Goal: Task Accomplishment & Management: Use online tool/utility

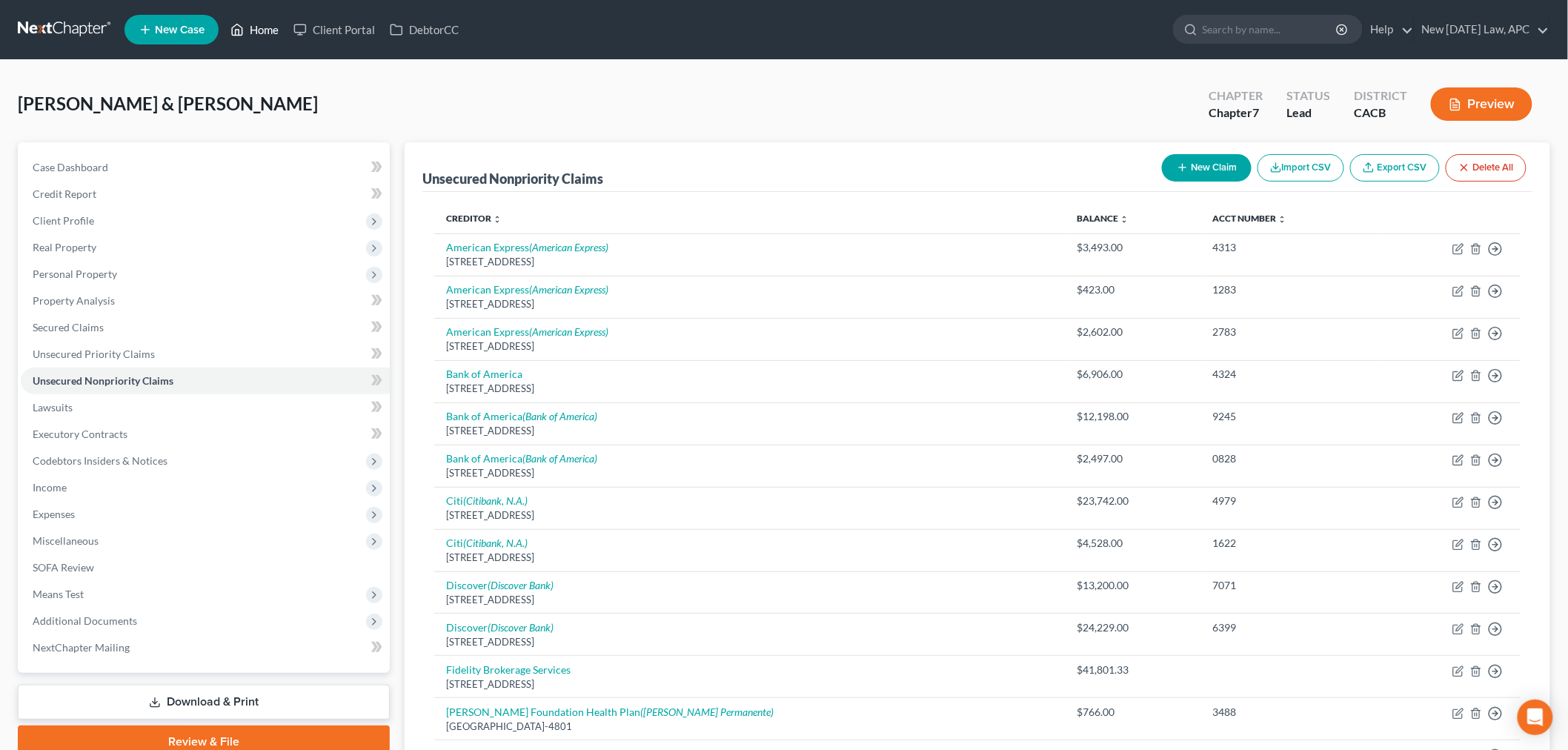
drag, startPoint x: 256, startPoint y: 29, endPoint x: 361, endPoint y: 54, distance: 107.9
click at [256, 29] on link "Home" at bounding box center [254, 29] width 63 height 27
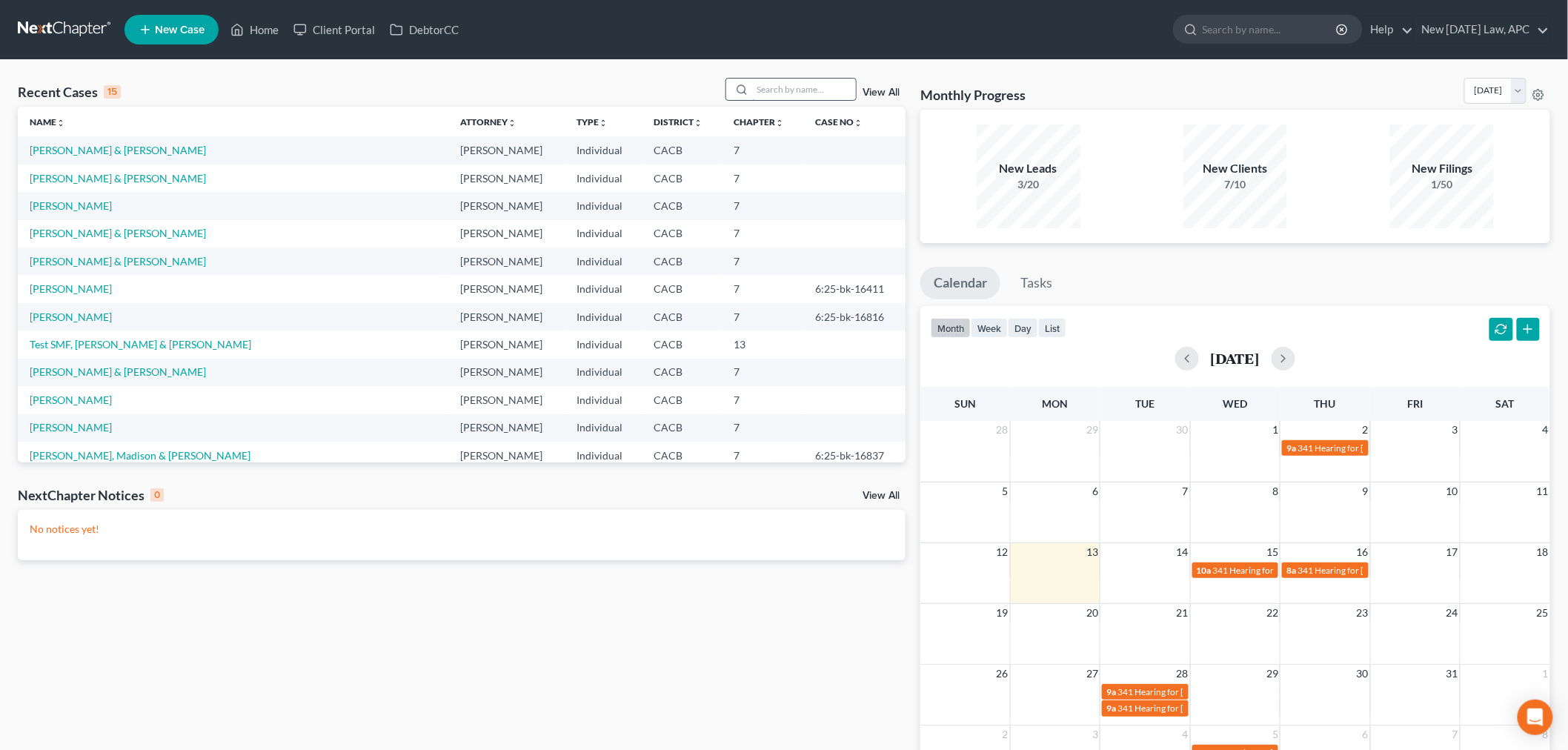
click at [819, 84] on input "search" at bounding box center [803, 89] width 103 height 21
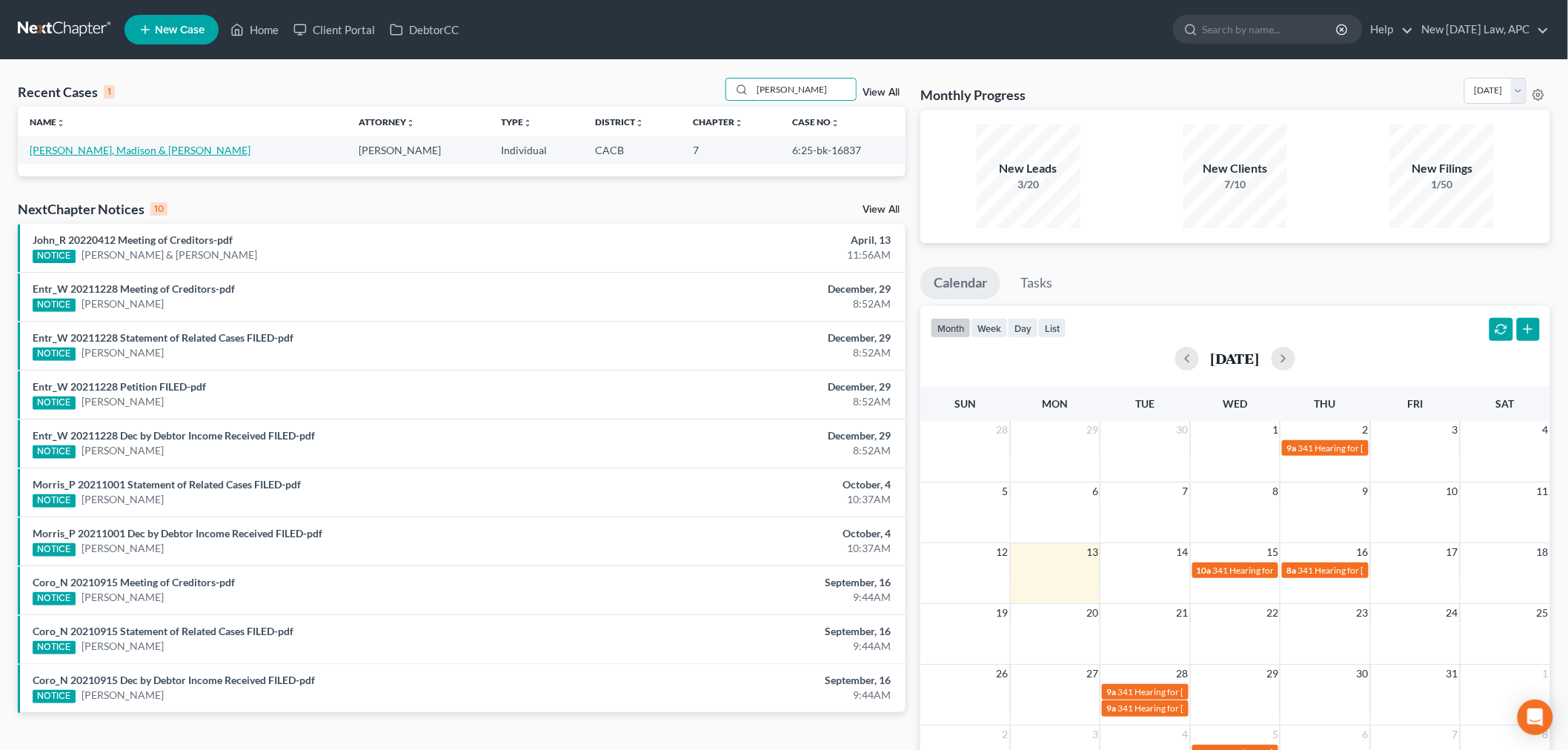
type input "[PERSON_NAME]"
click at [146, 152] on link "[PERSON_NAME], Madison & [PERSON_NAME]" at bounding box center [139, 150] width 220 height 13
select select "4"
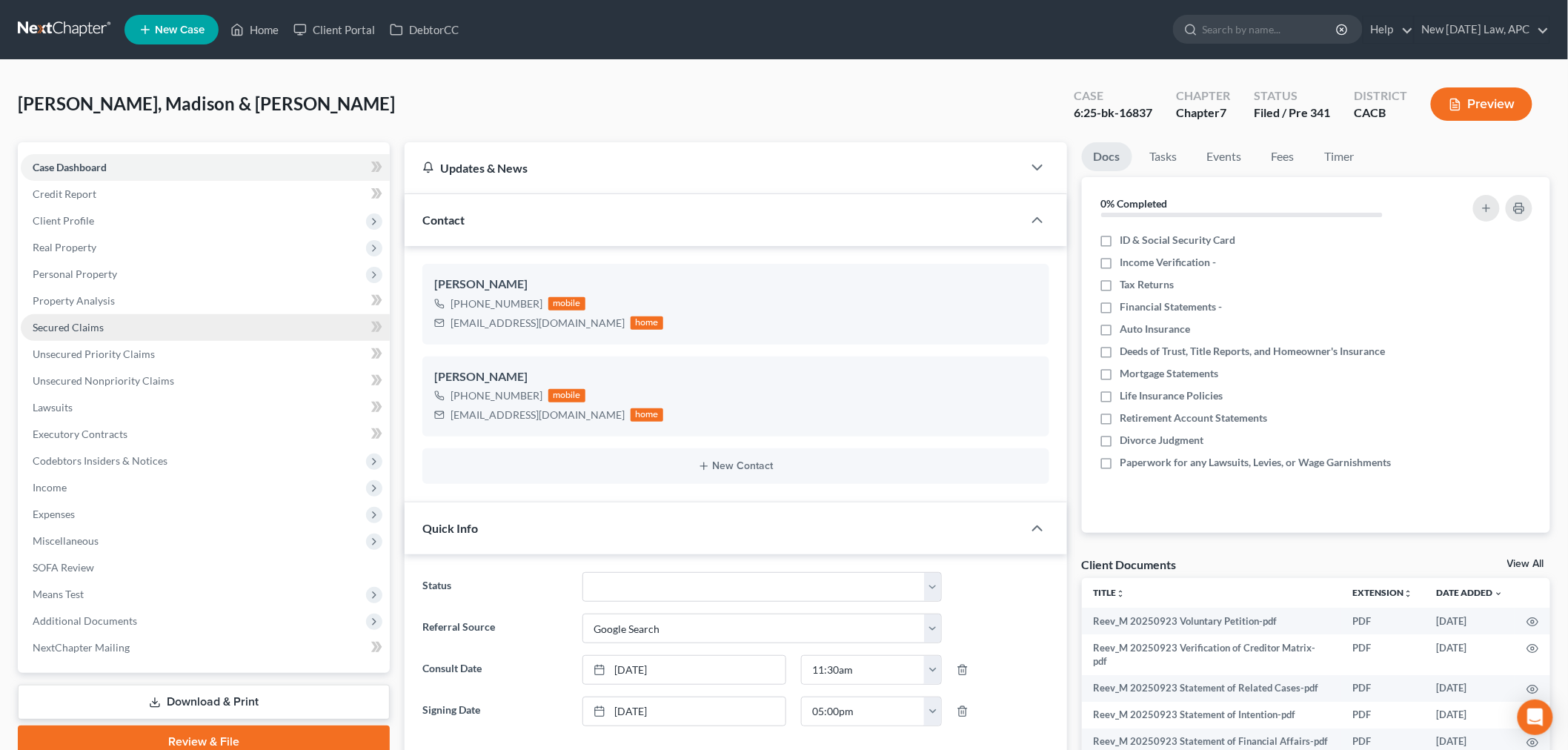
scroll to position [635, 0]
click at [1477, 88] on button "Preview" at bounding box center [1481, 104] width 102 height 33
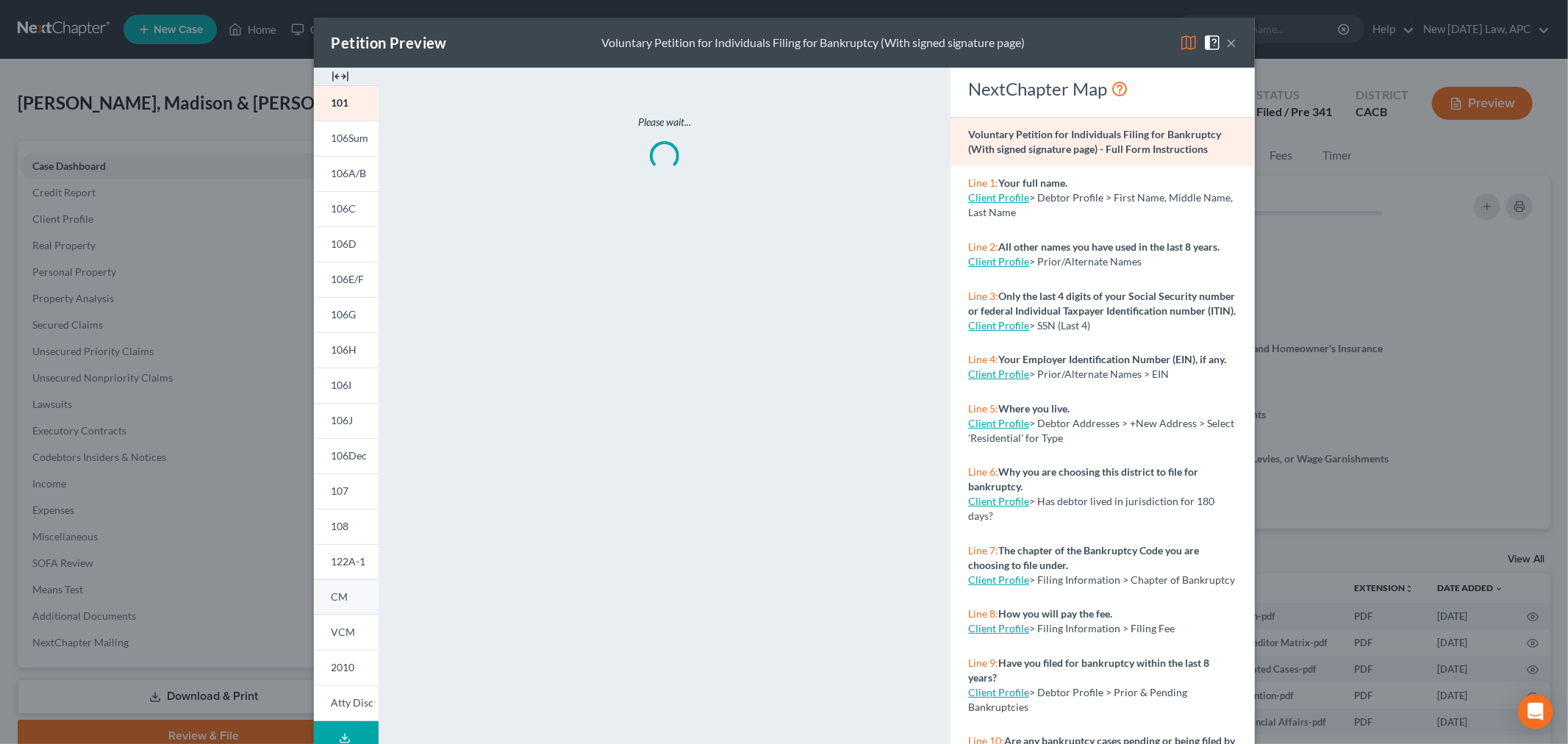
click at [342, 602] on link "CM" at bounding box center [346, 596] width 64 height 35
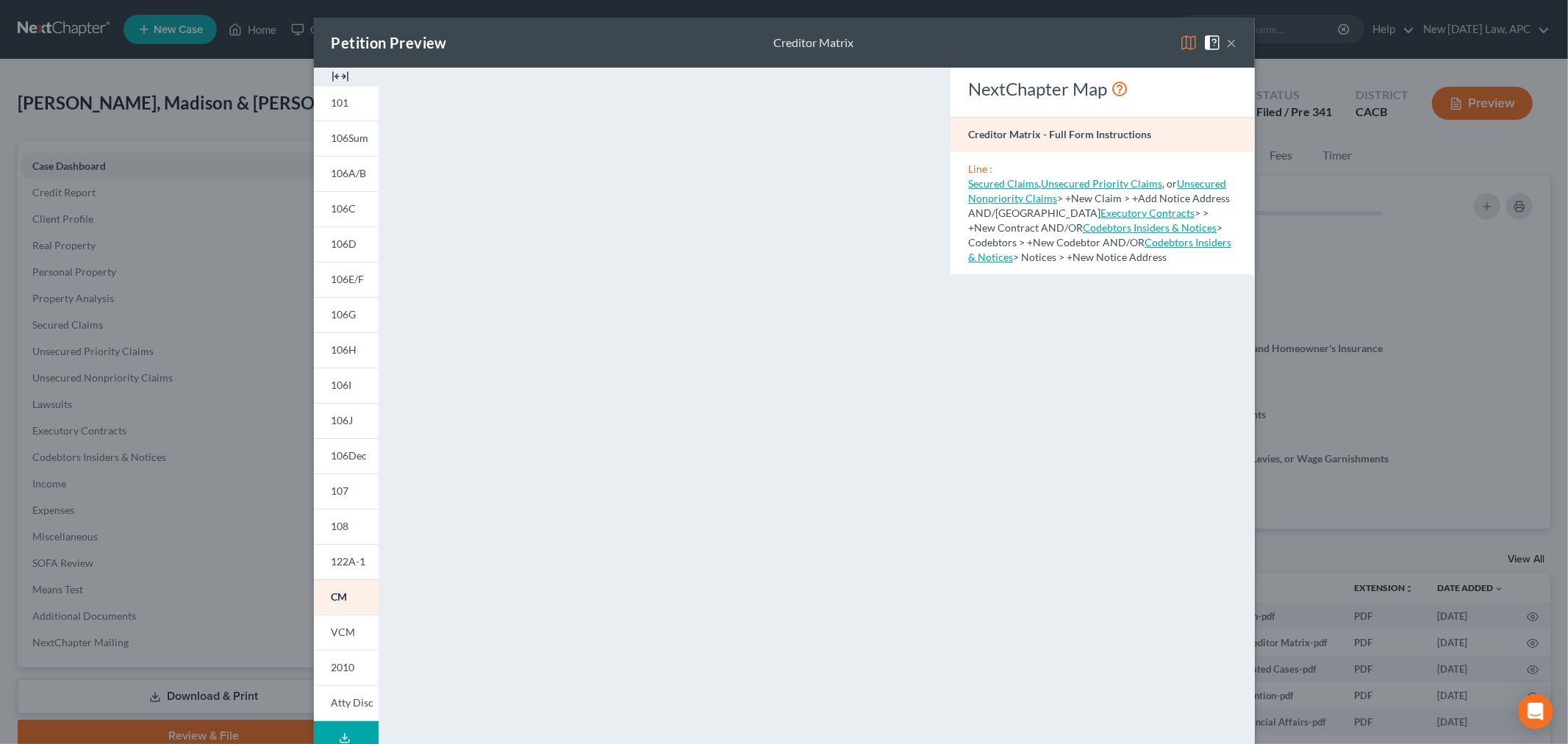
click at [1227, 43] on button "×" at bounding box center [1231, 42] width 10 height 17
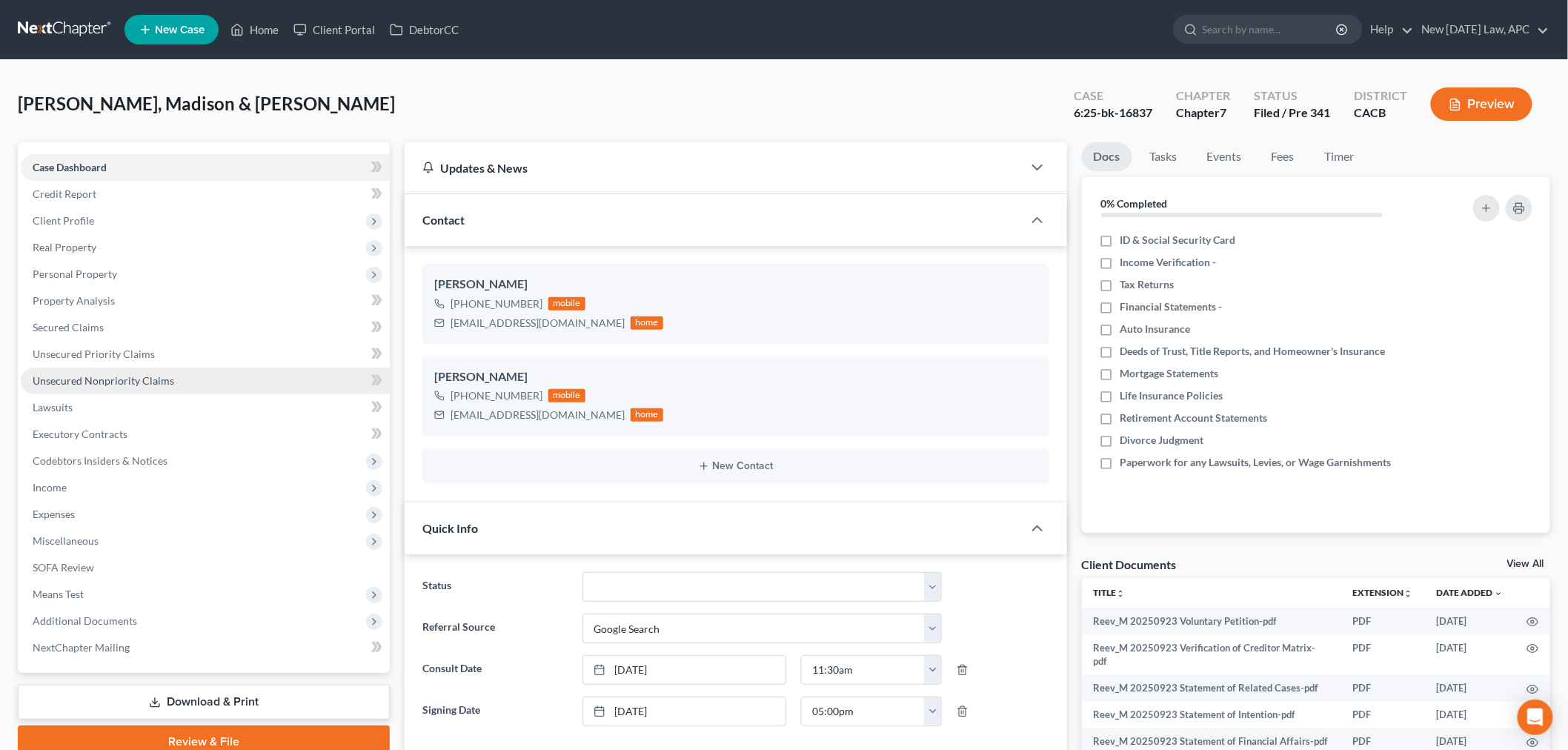
click at [101, 374] on span "Unsecured Nonpriority Claims" at bounding box center [103, 380] width 142 height 13
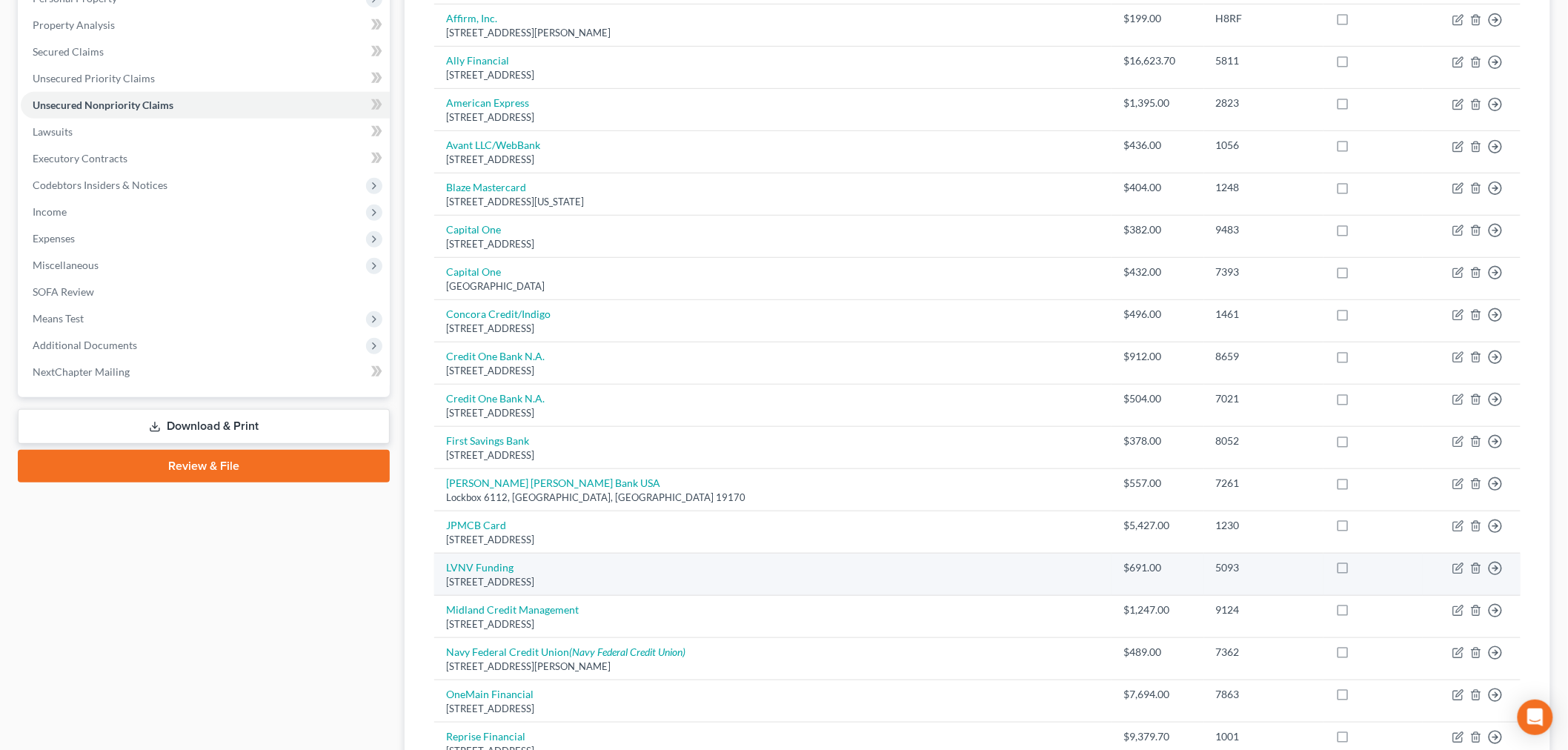
scroll to position [247, 0]
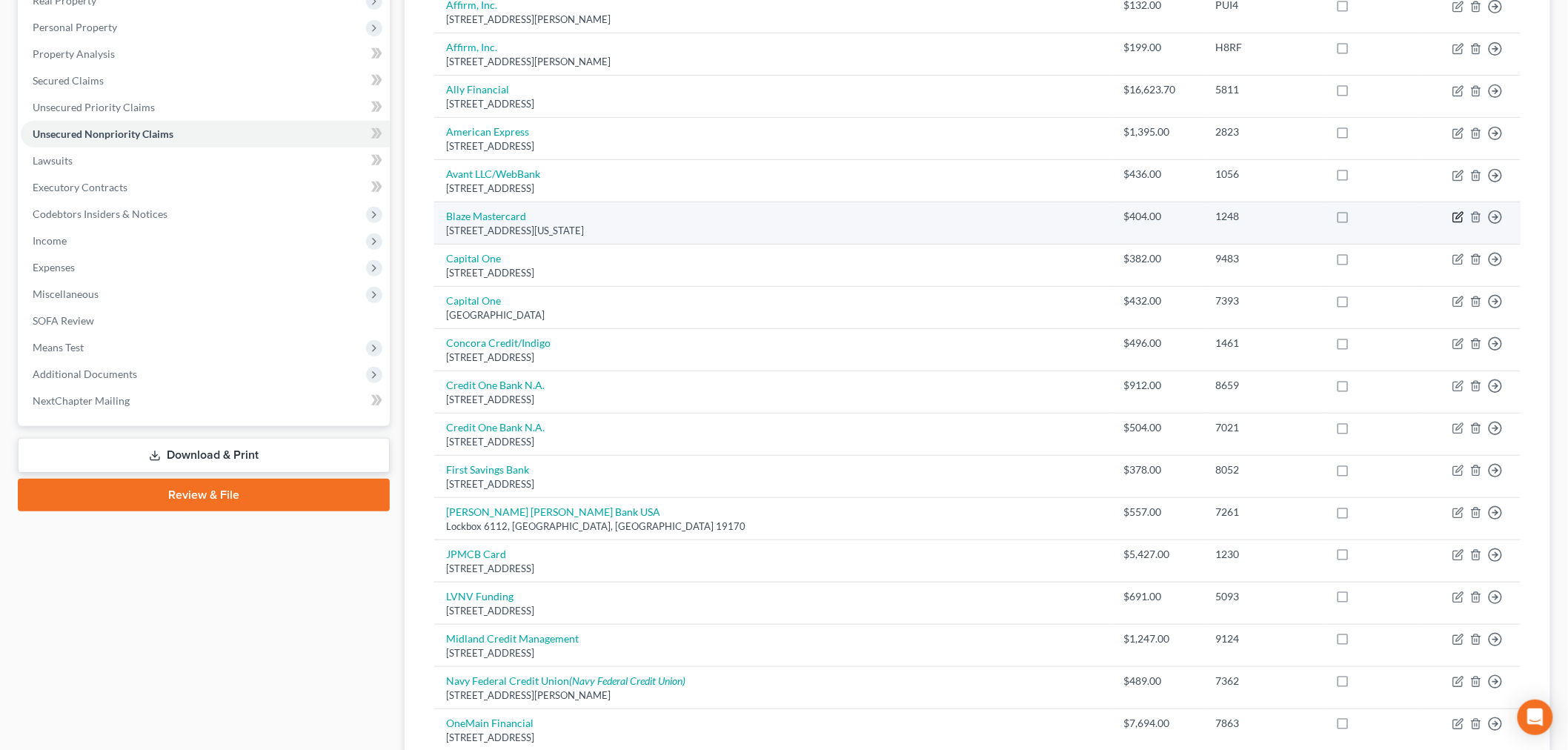
click at [1457, 220] on icon "button" at bounding box center [1458, 217] width 12 height 12
select select "43"
select select "2"
select select "0"
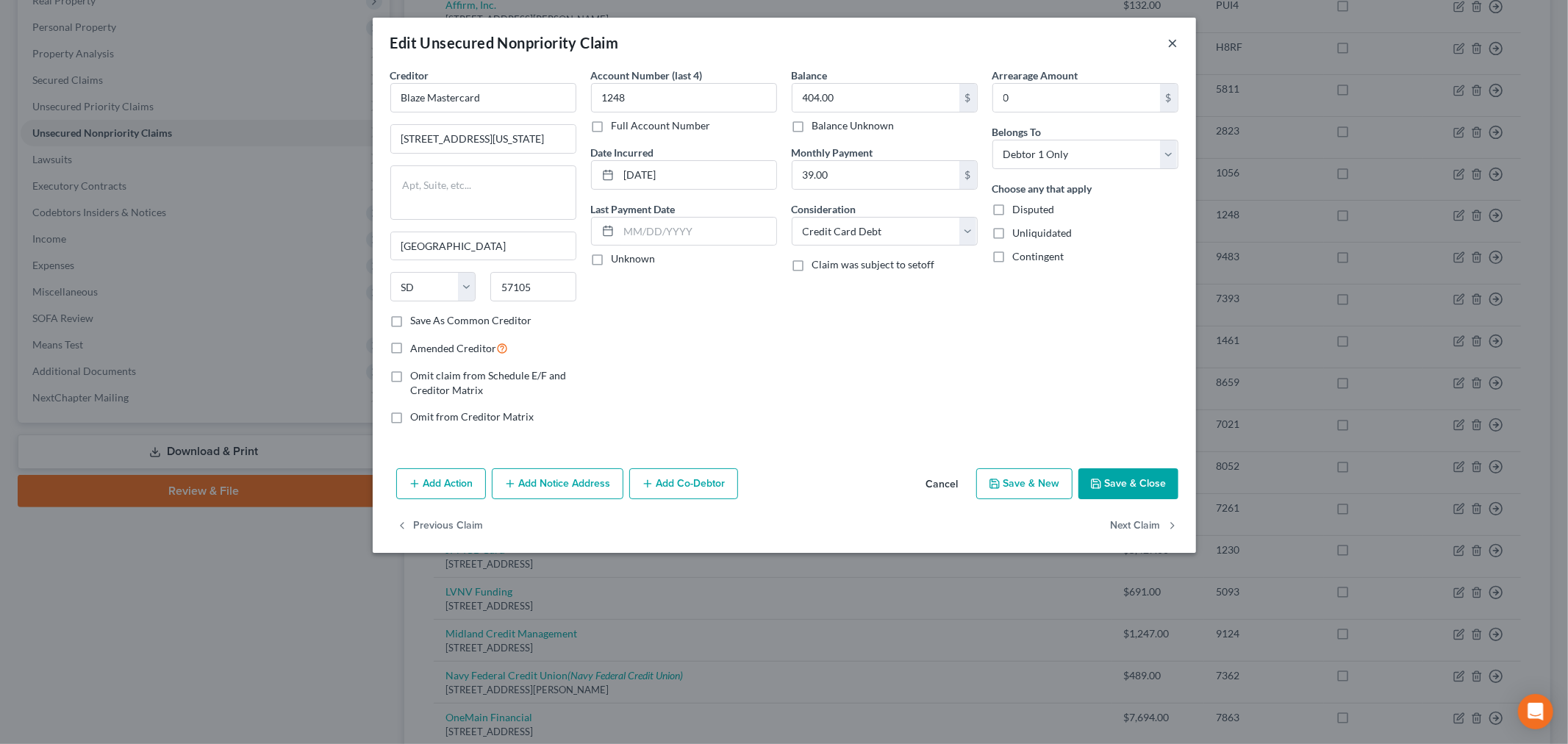
click at [1171, 40] on button "×" at bounding box center [1172, 42] width 10 height 17
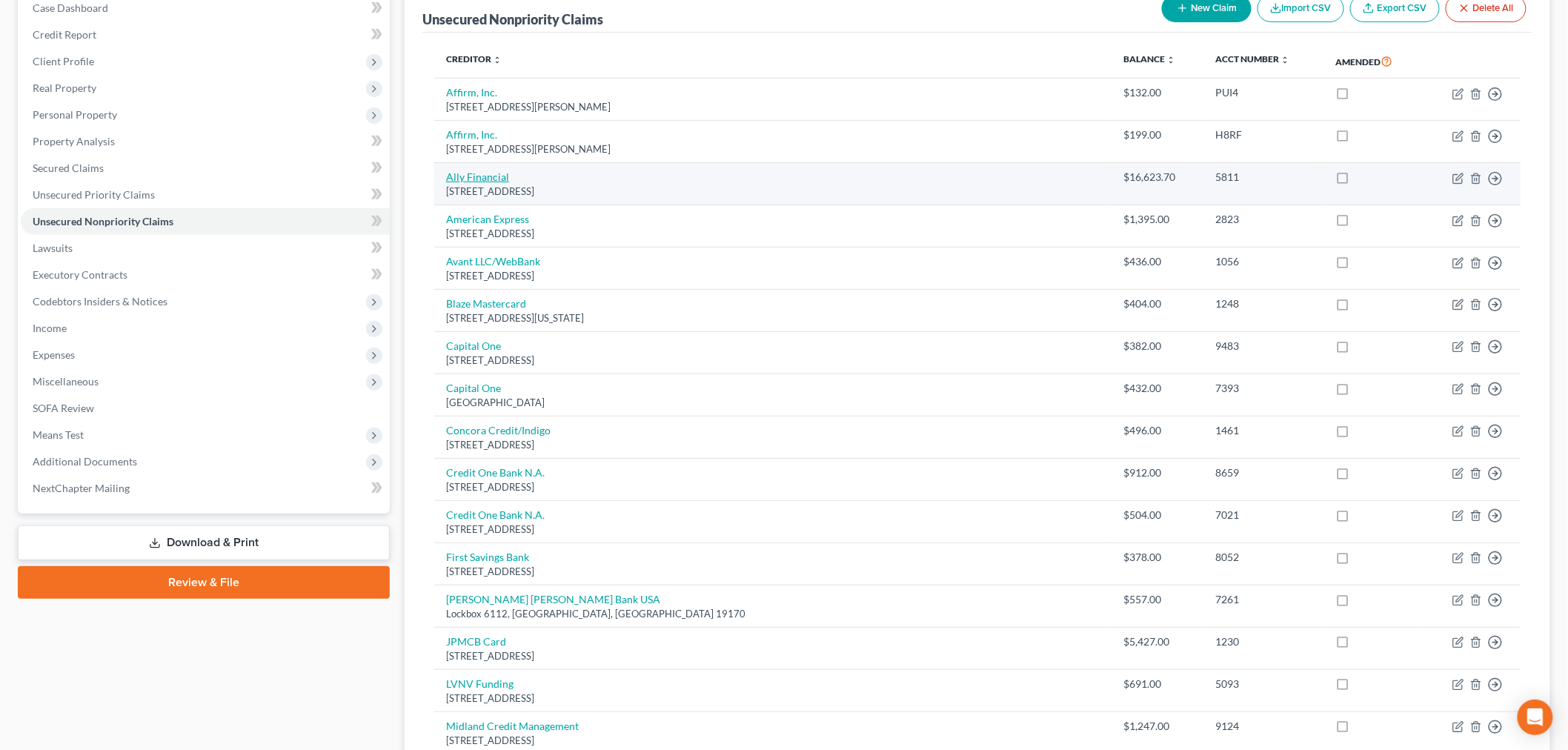
scroll to position [0, 0]
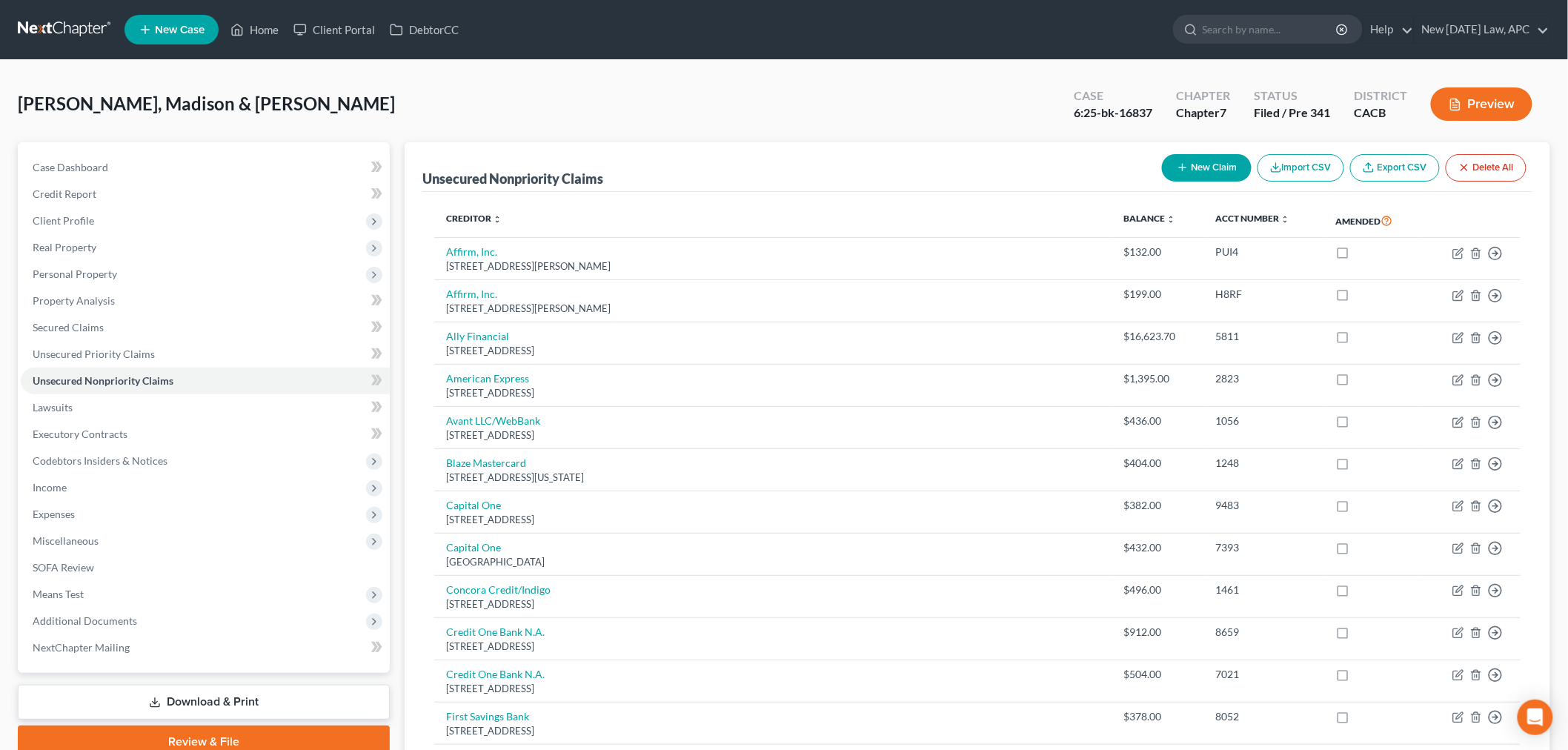
click at [536, 115] on div "[PERSON_NAME], Madison & [PERSON_NAME] Case 6:25-bk-16837 Chapter Chapter 7 Sta…" at bounding box center [783, 110] width 1532 height 64
click at [245, 28] on link "Home" at bounding box center [254, 29] width 63 height 27
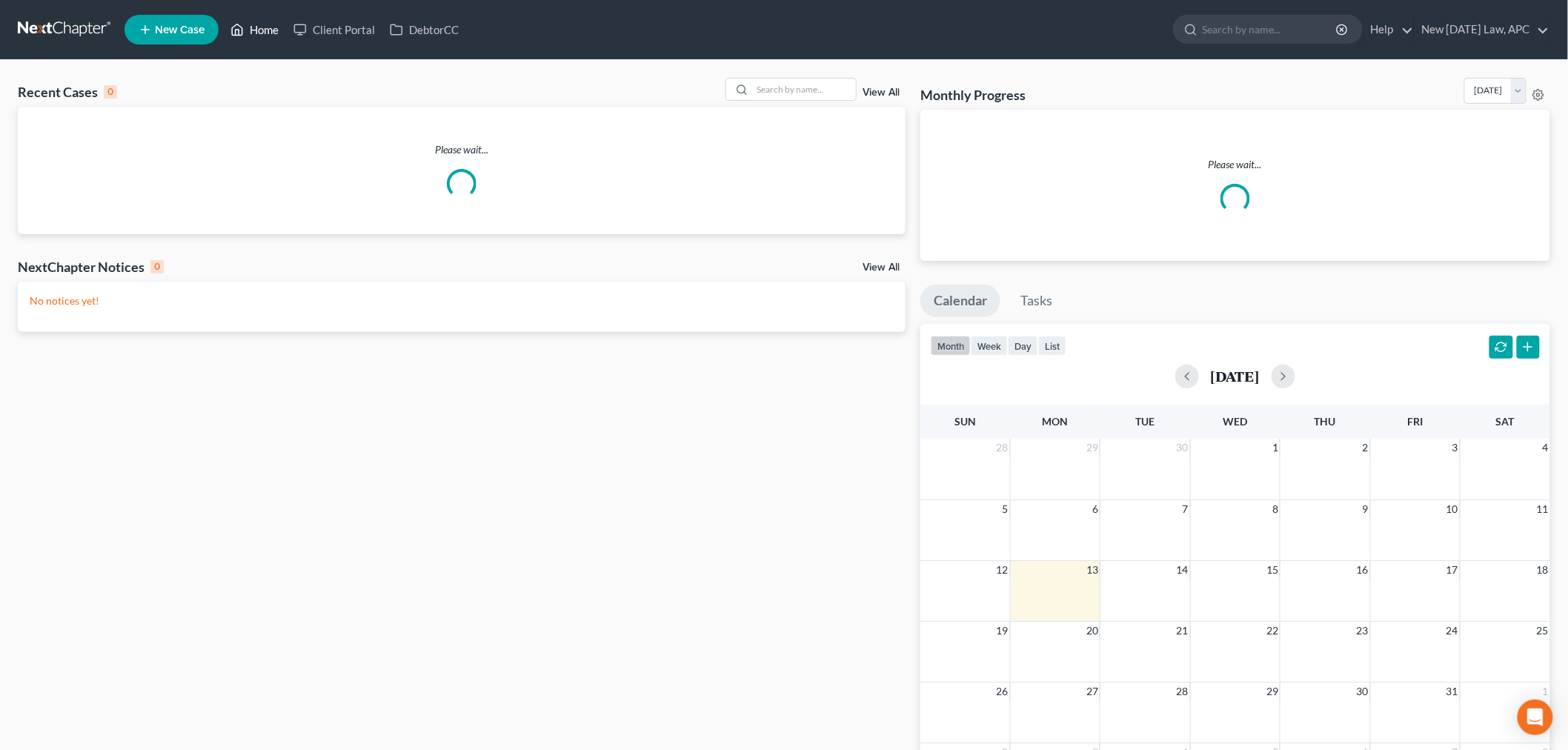
click at [257, 27] on link "Home" at bounding box center [254, 29] width 63 height 27
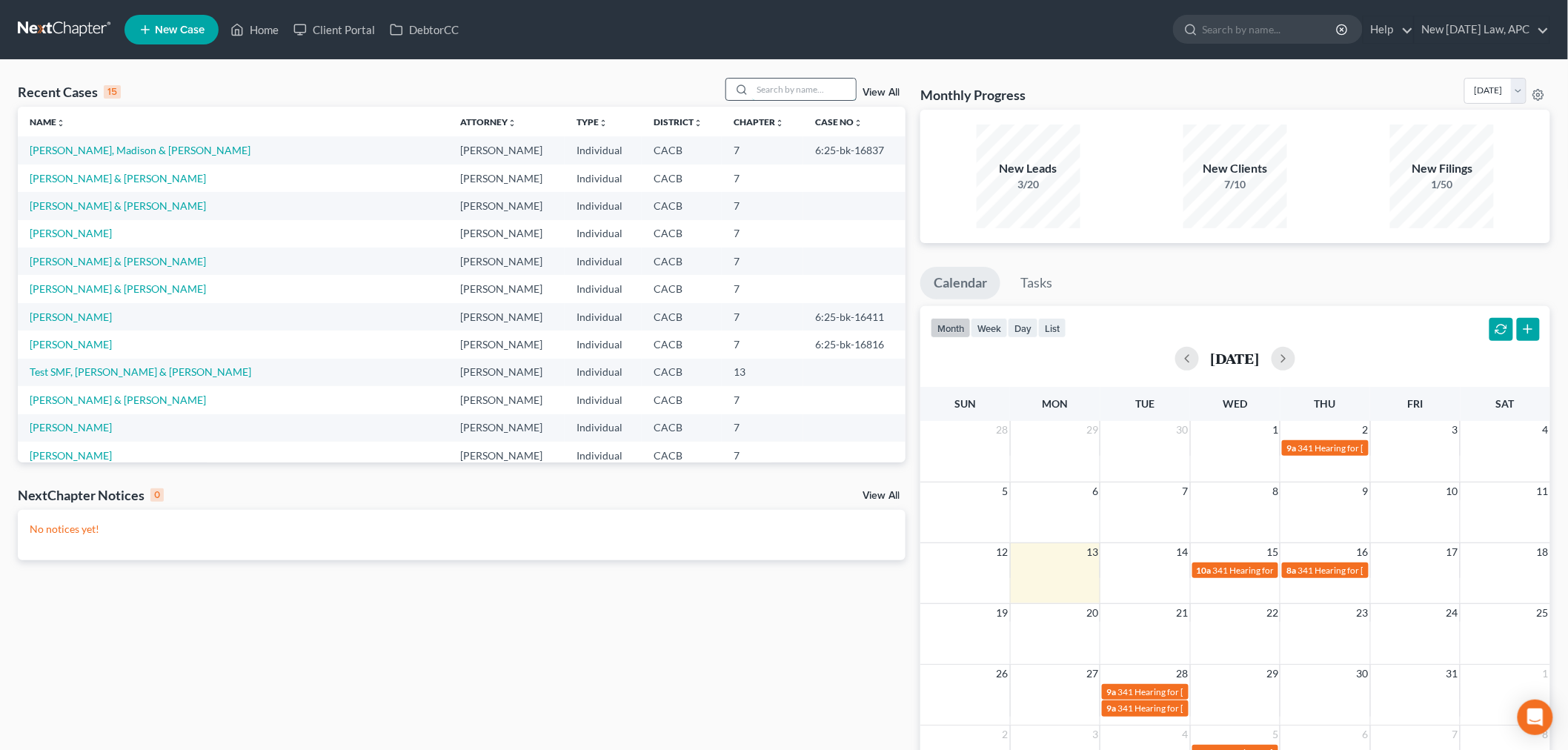
click at [786, 92] on input "search" at bounding box center [803, 89] width 103 height 21
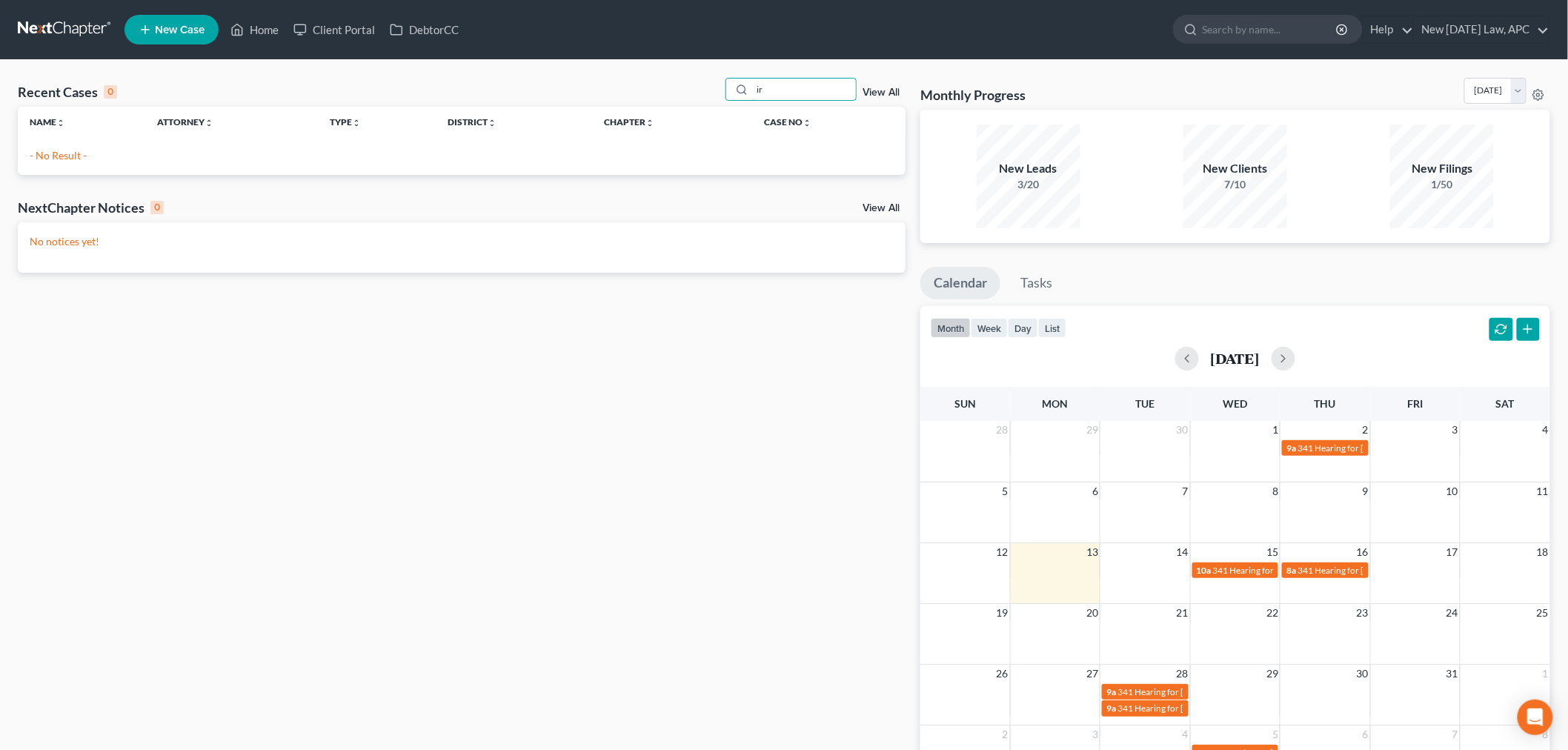
click at [860, 92] on div "ir View All" at bounding box center [816, 89] width 181 height 23
type input "ir"
click at [872, 96] on link "View All" at bounding box center [881, 92] width 38 height 10
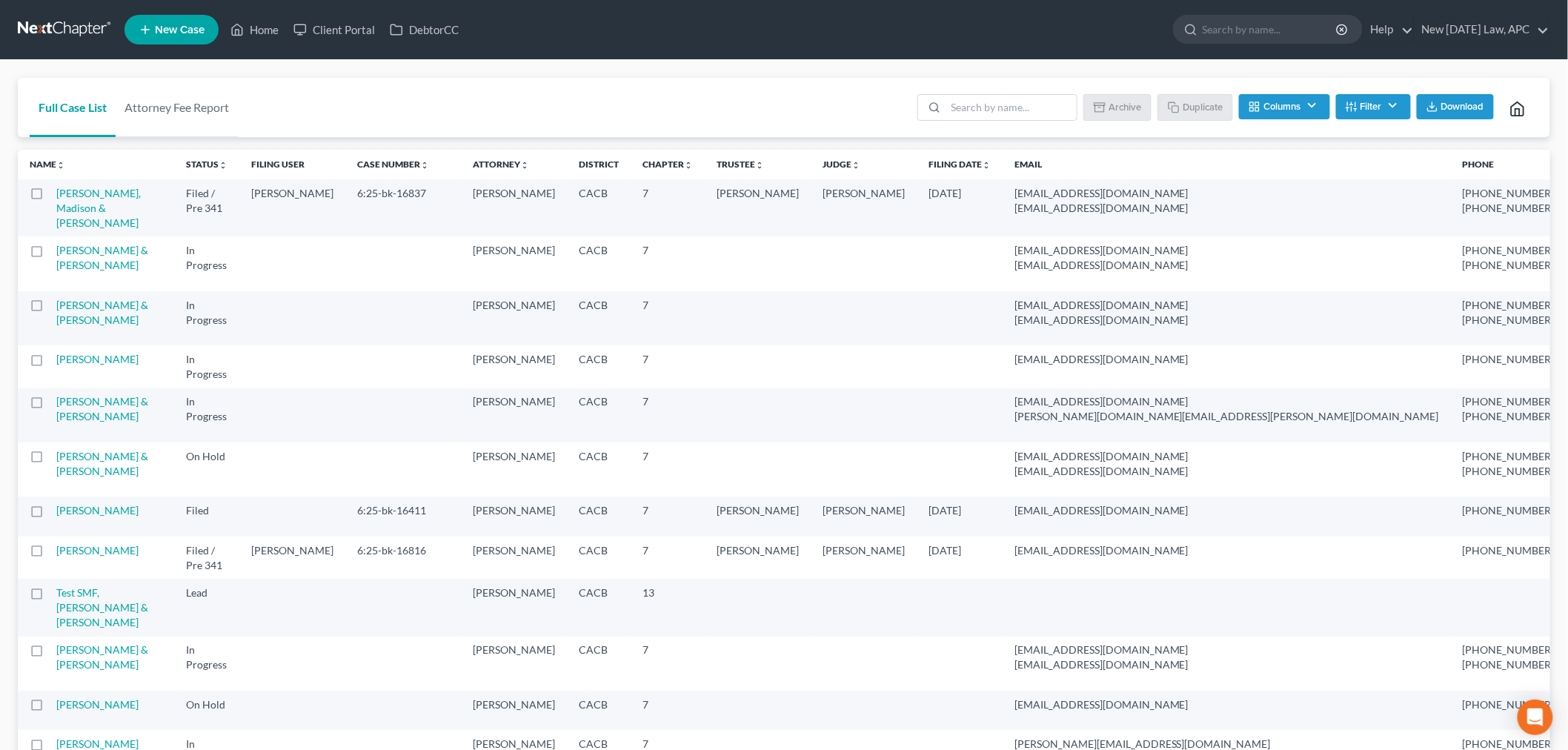
click at [1380, 108] on button "Filter" at bounding box center [1374, 107] width 75 height 26
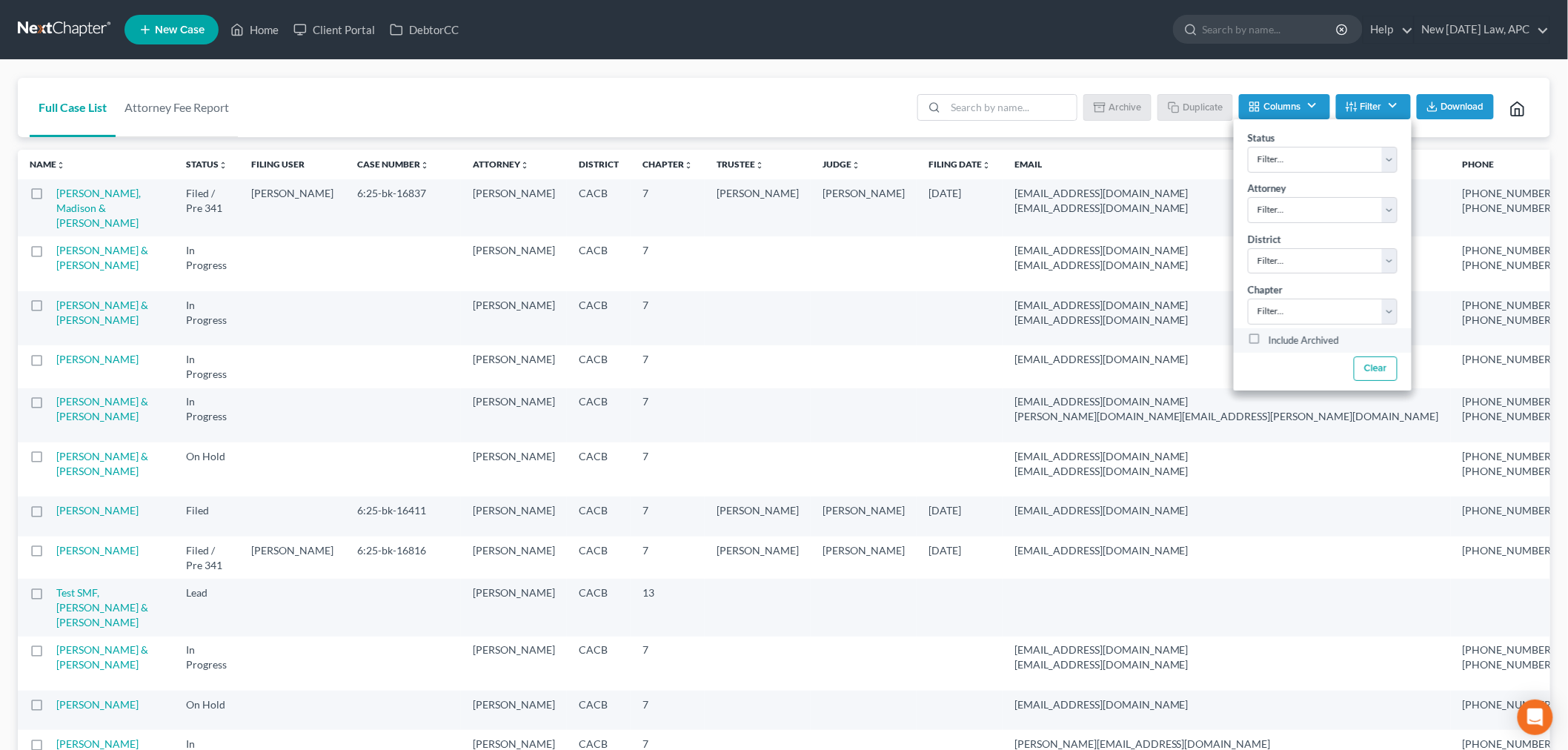
click at [1269, 341] on label "Include Archived" at bounding box center [1304, 340] width 70 height 17
click at [1274, 341] on input "Include Archived" at bounding box center [1279, 337] width 10 height 10
checkbox input "true"
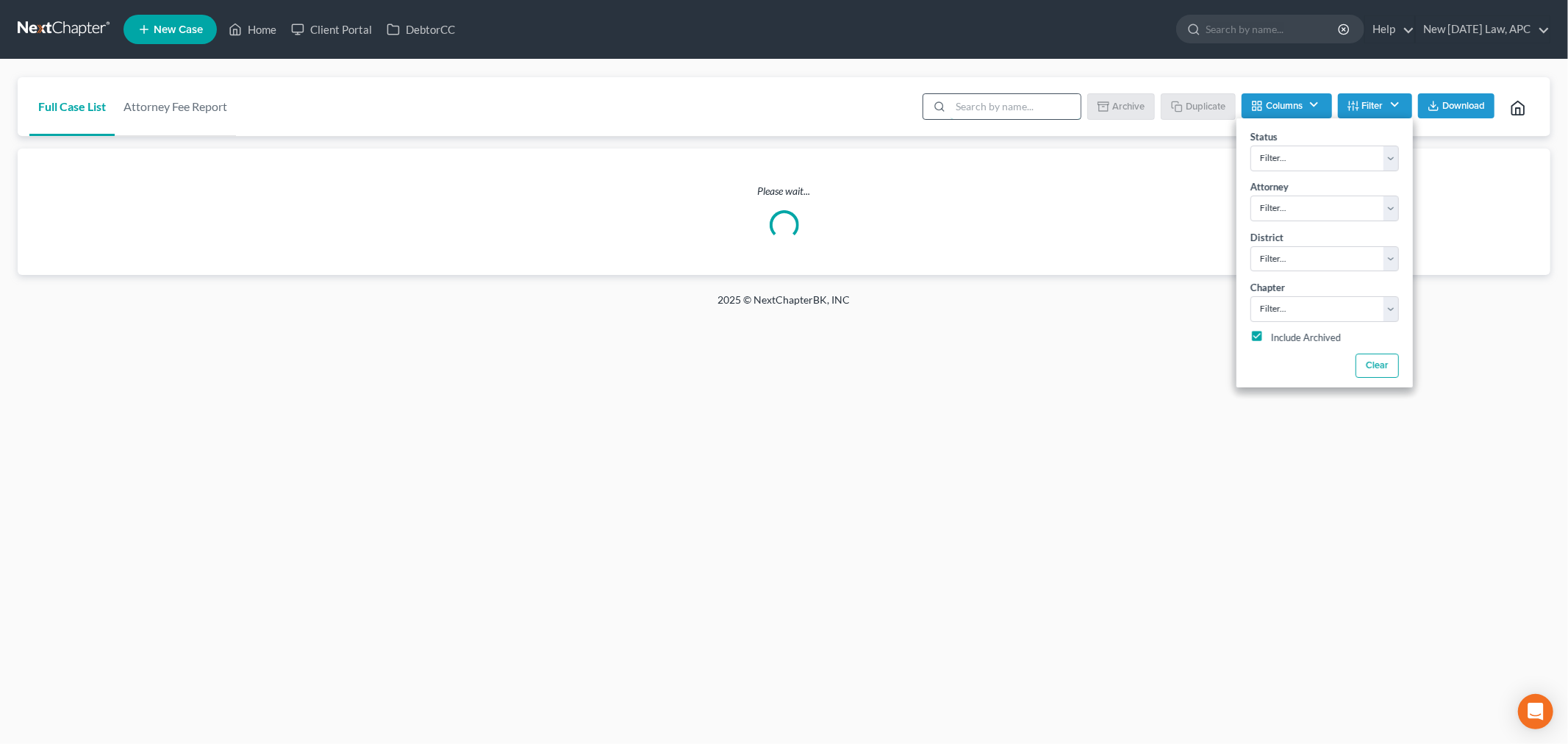
click at [963, 109] on input "search" at bounding box center [1014, 107] width 130 height 25
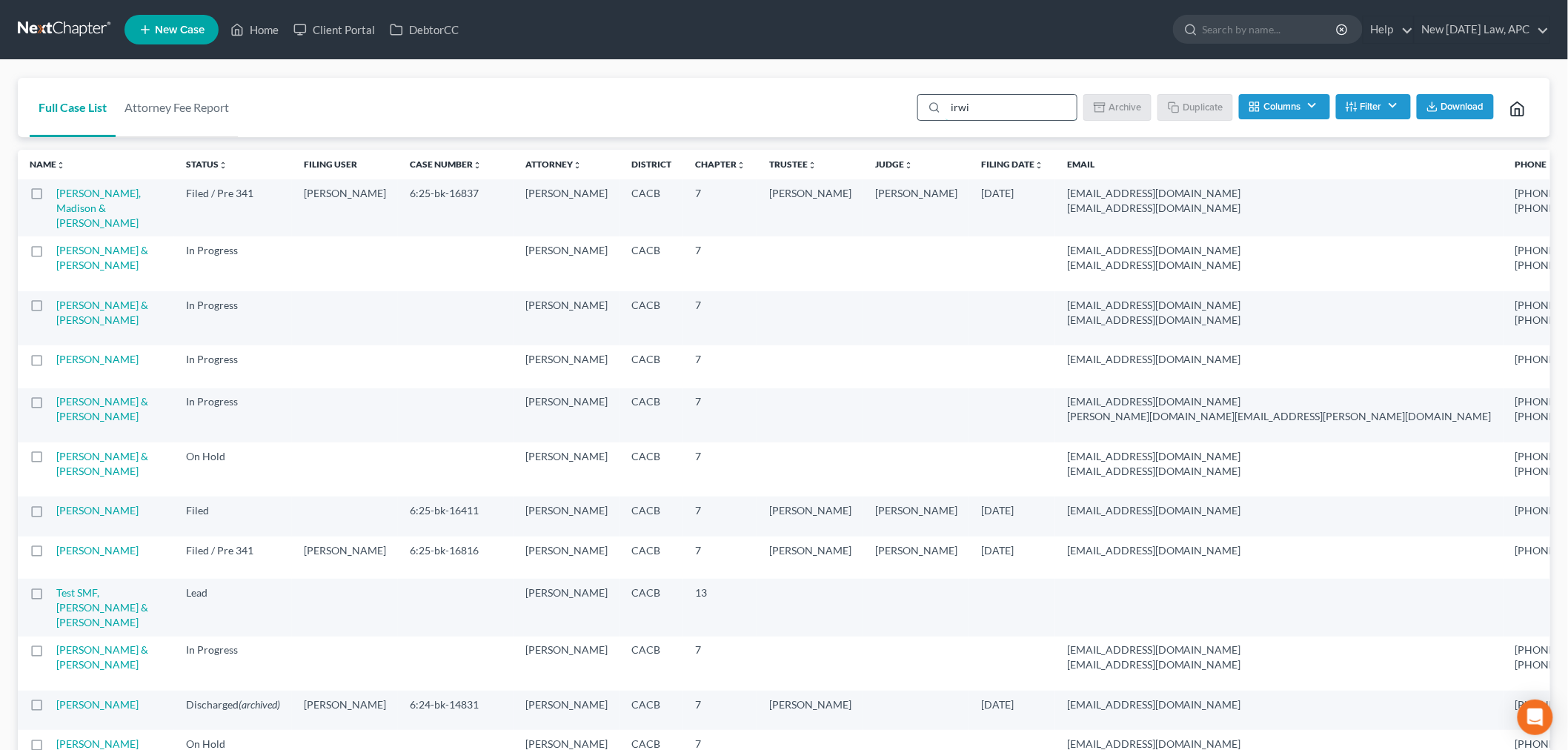
type input "irwin"
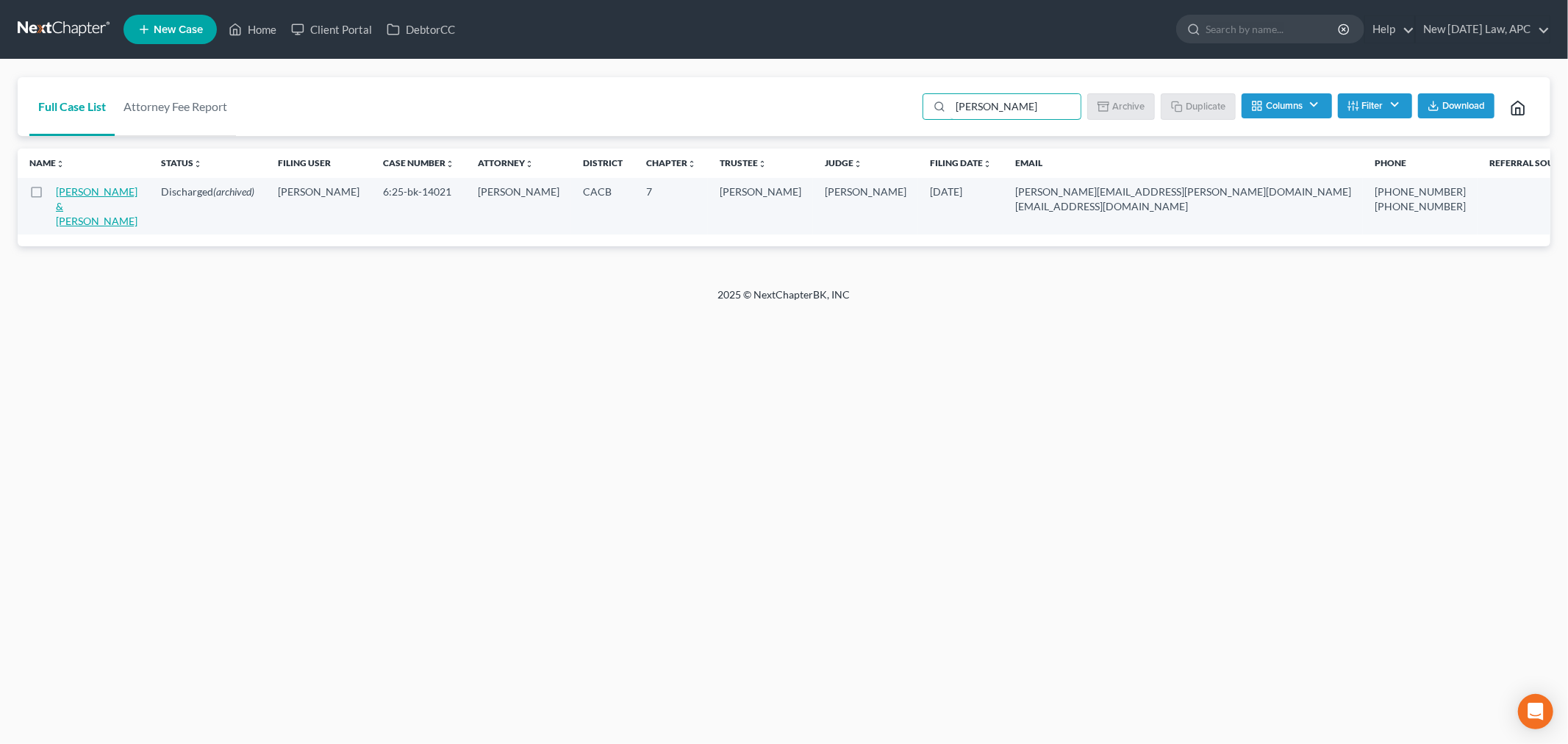
click at [69, 208] on link "Irwin, Kyle & Stephanie" at bounding box center [97, 206] width 82 height 42
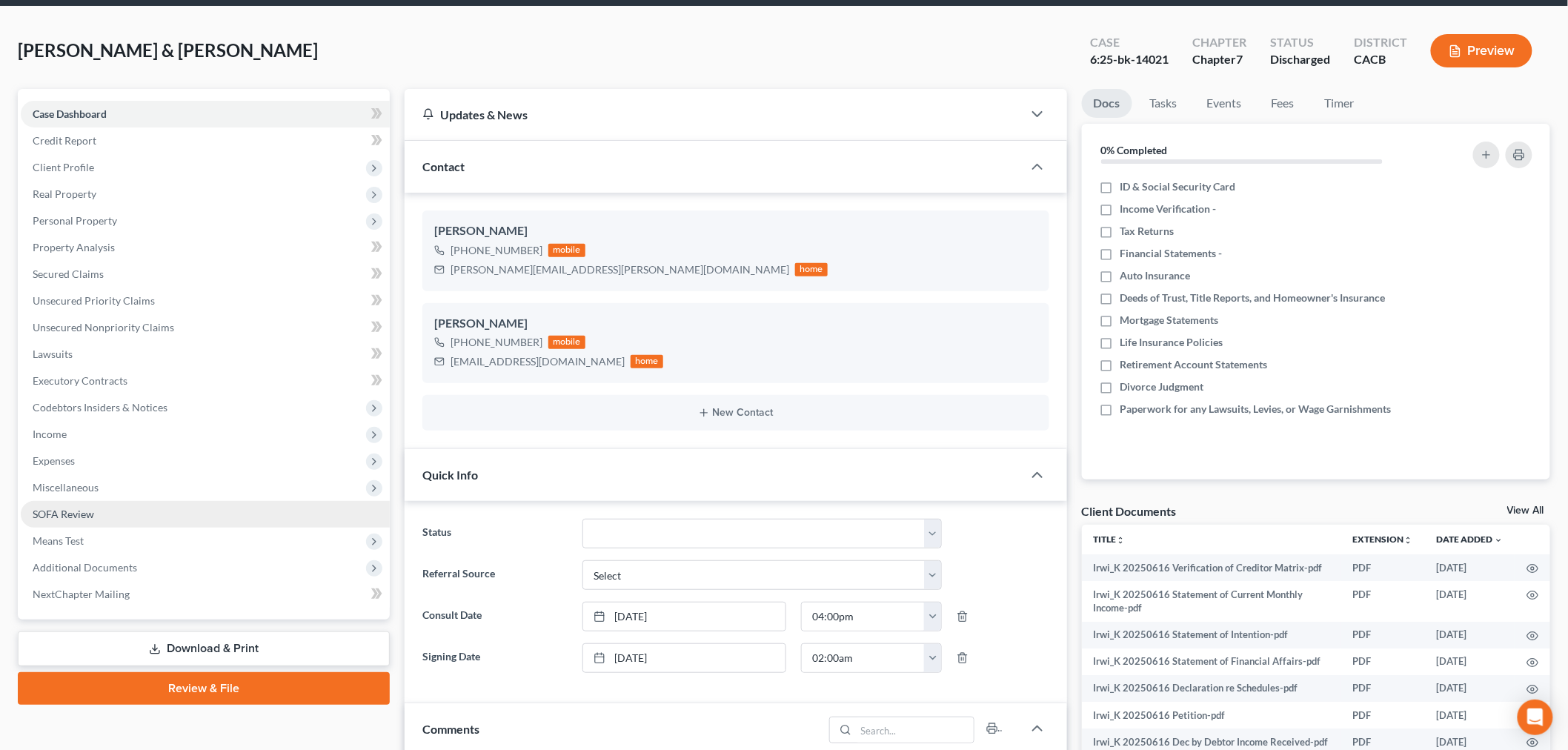
scroll to position [82, 0]
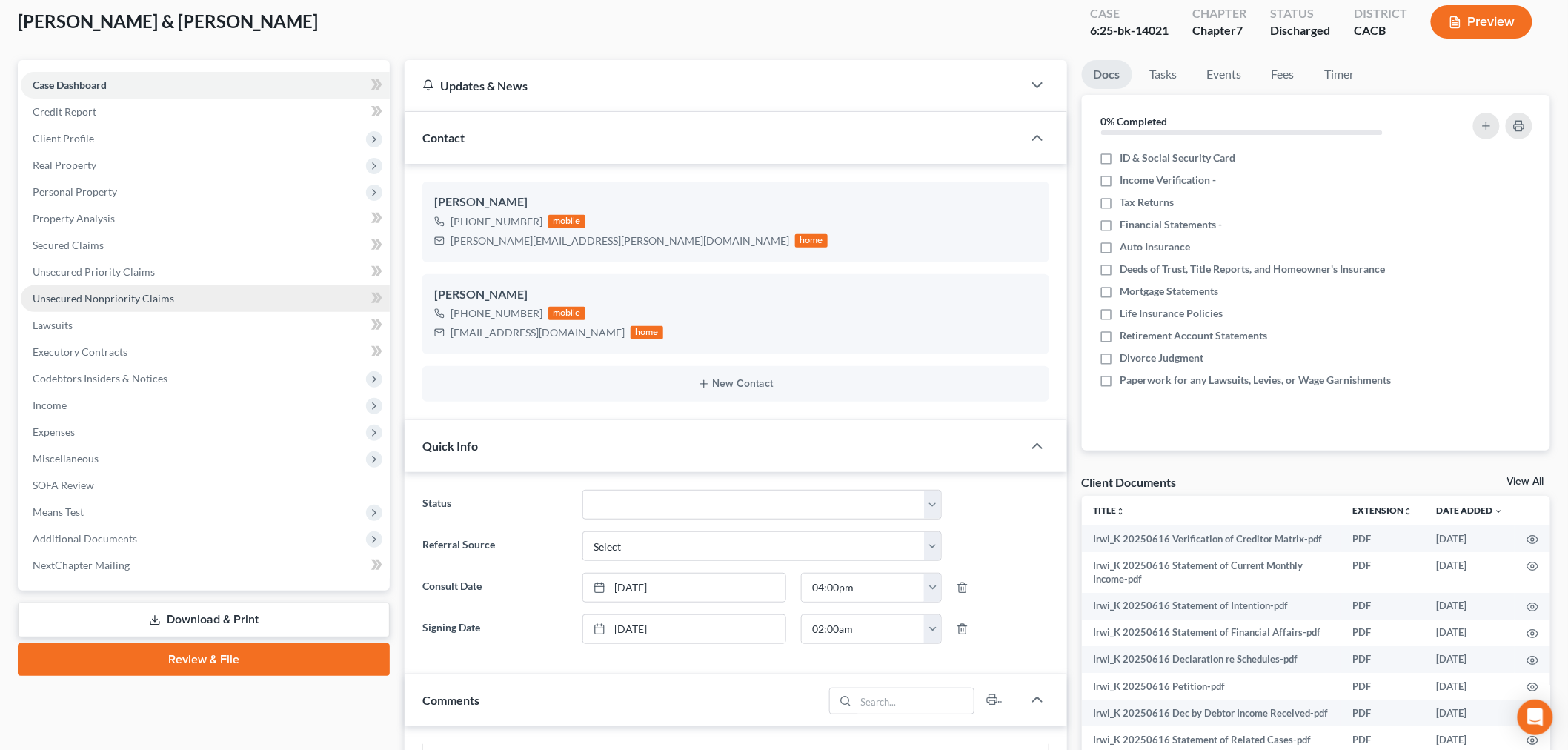
click at [112, 292] on span "Unsecured Nonpriority Claims" at bounding box center [103, 298] width 142 height 13
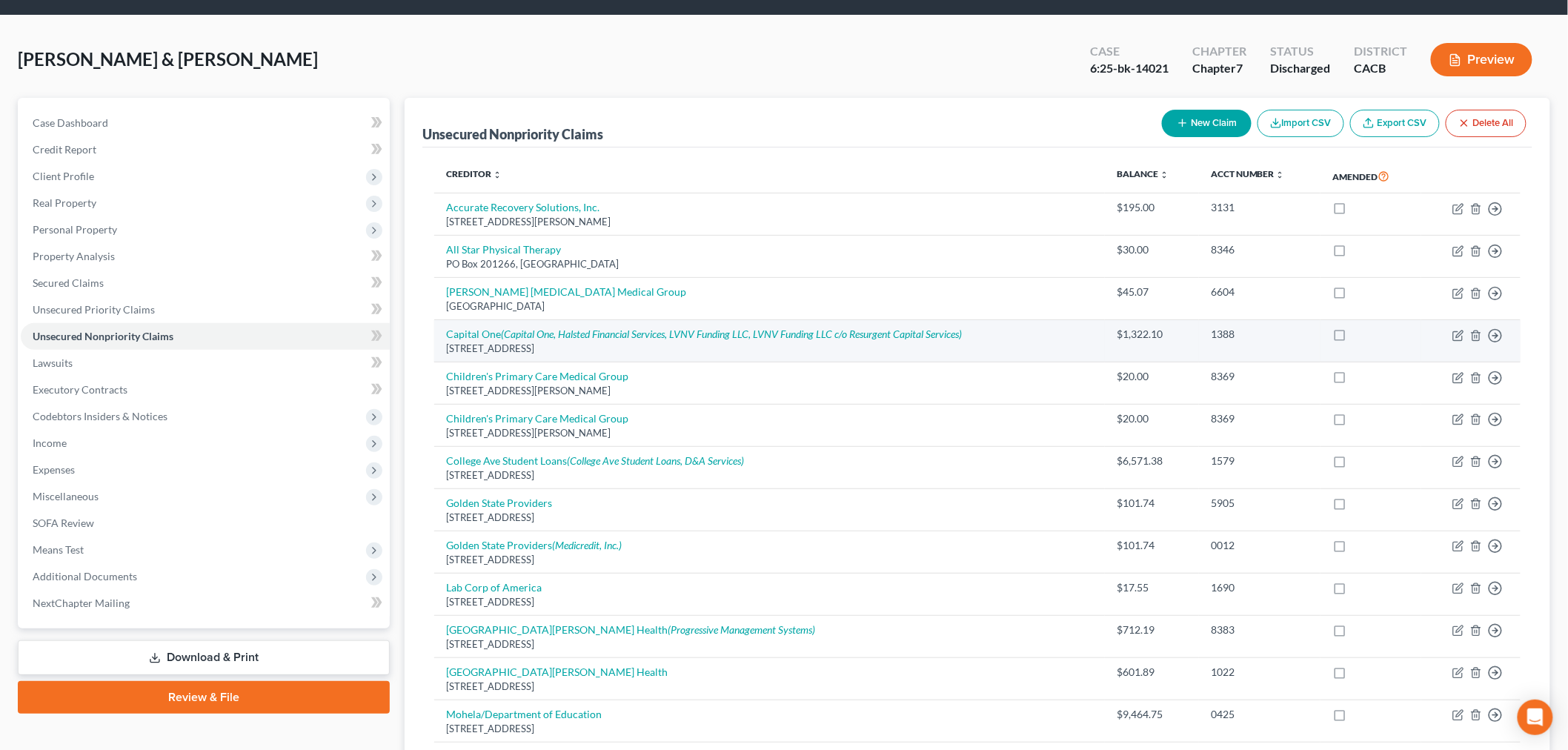
scroll to position [82, 0]
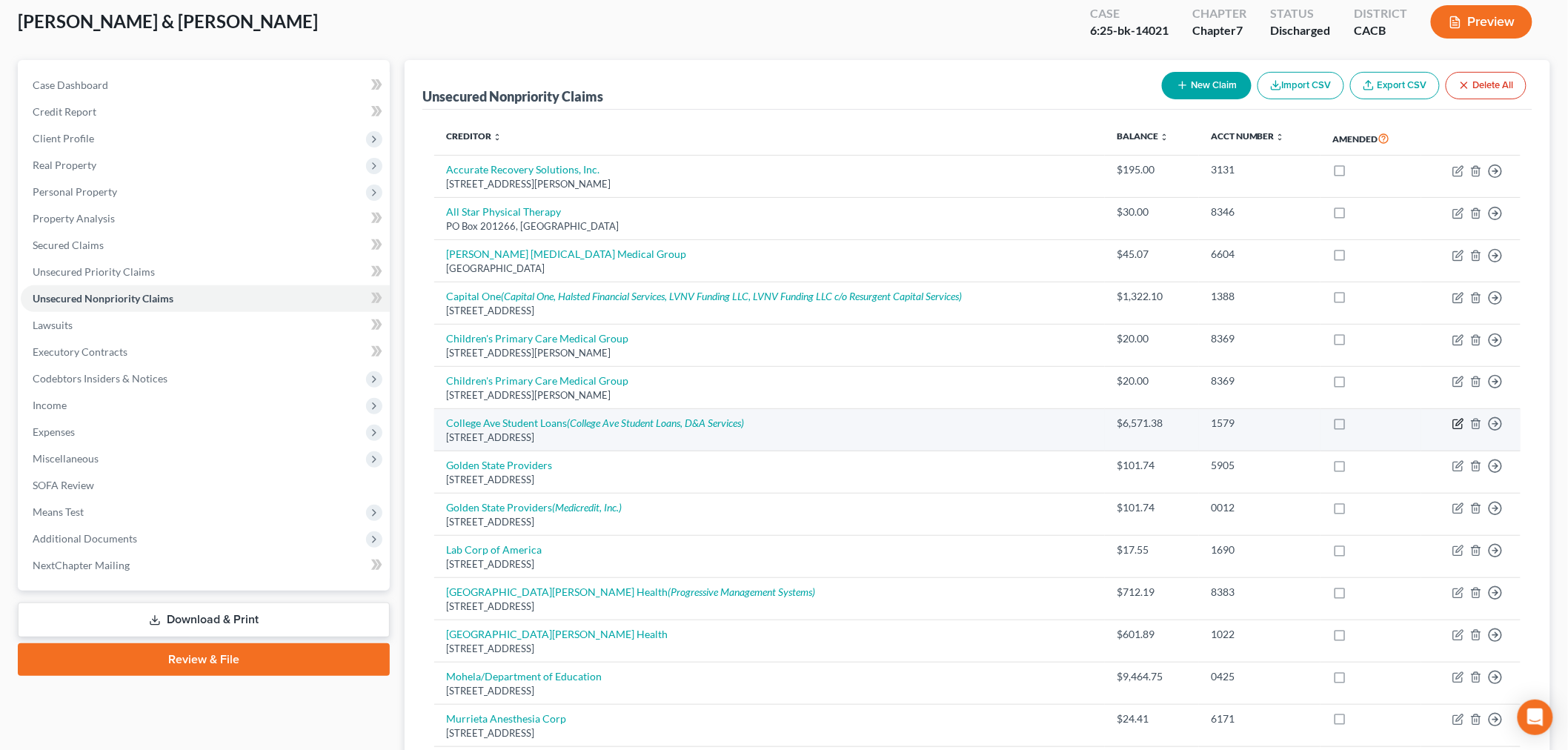
click at [1457, 424] on icon "button" at bounding box center [1459, 422] width 6 height 6
select select "7"
select select "17"
select select "4"
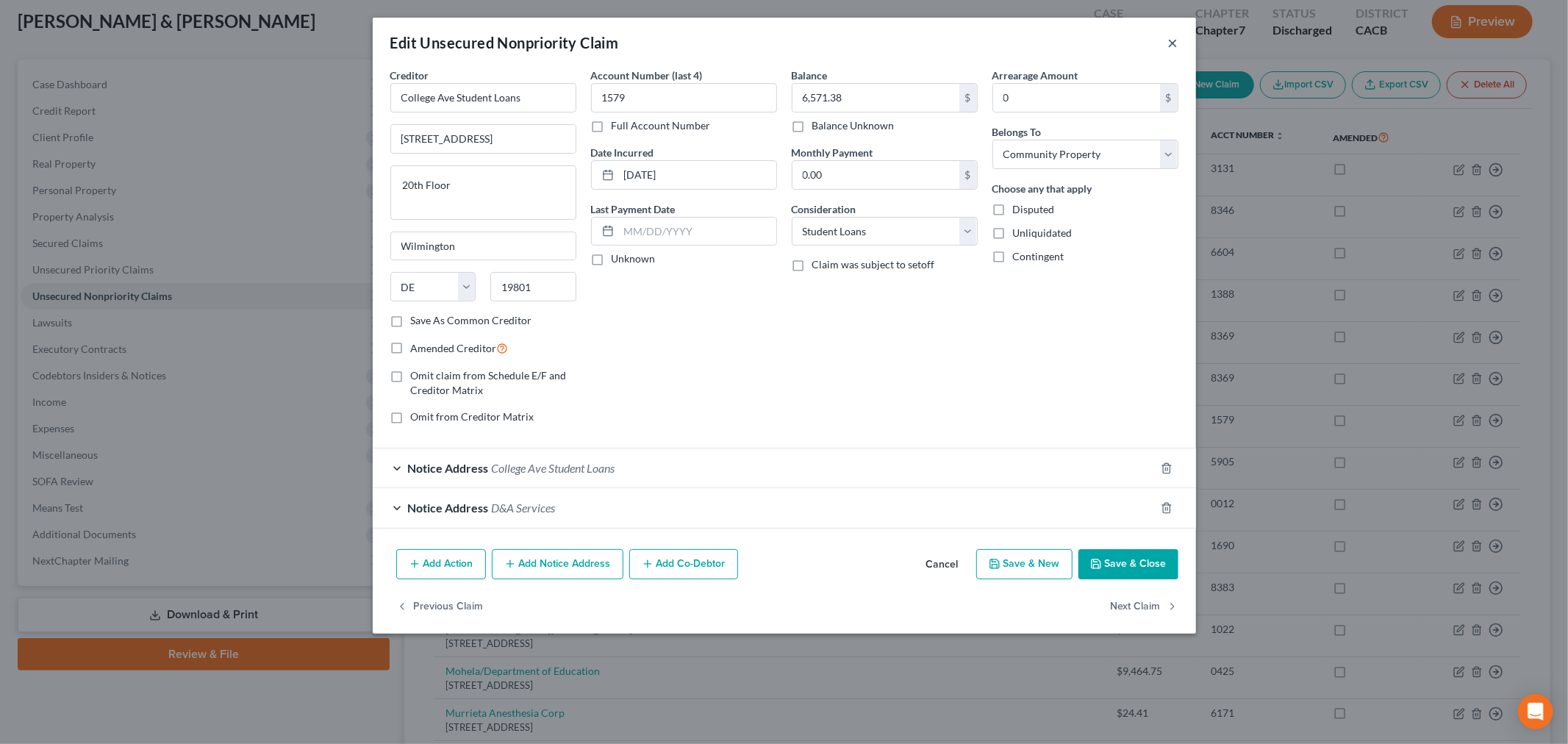
click at [1169, 41] on button "×" at bounding box center [1172, 42] width 10 height 17
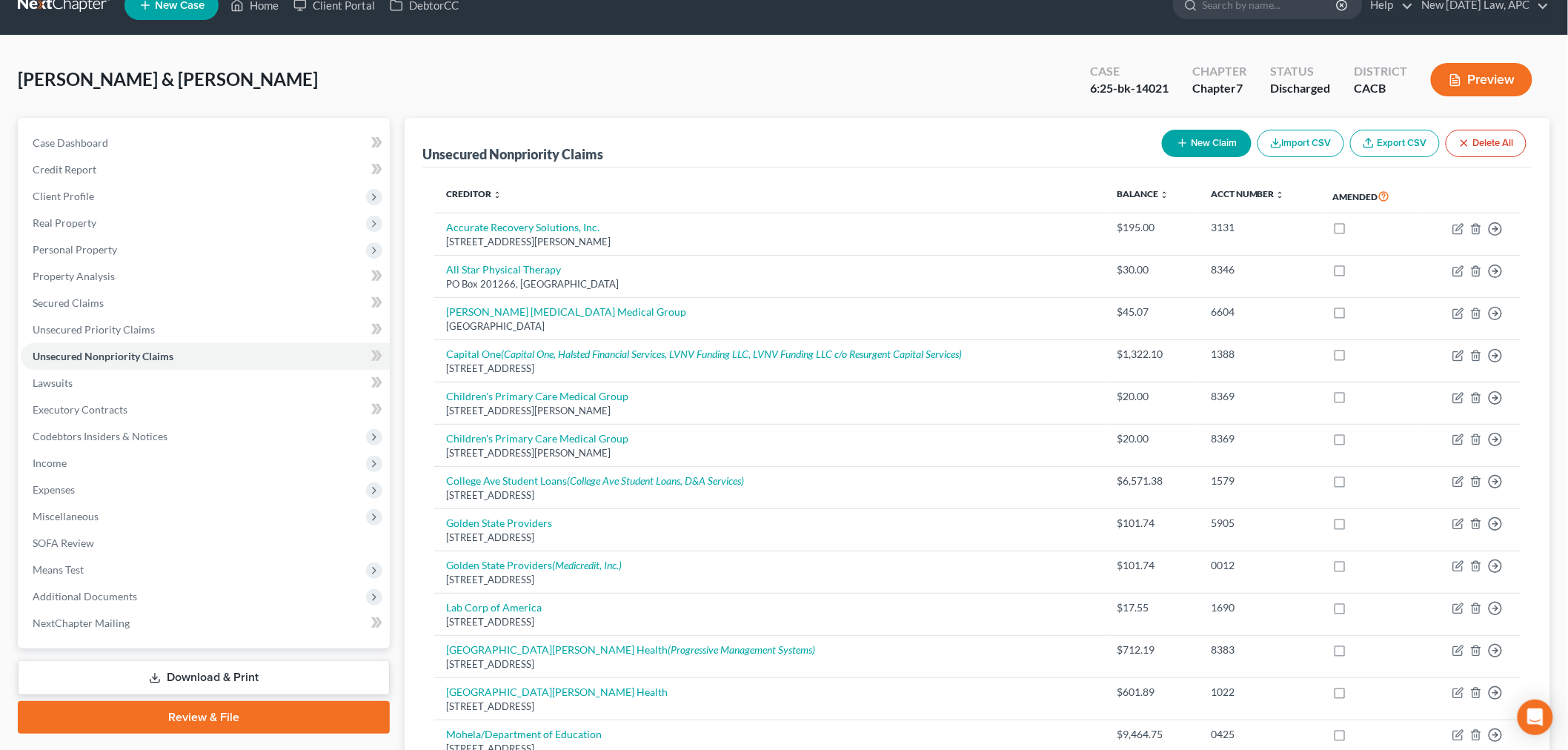
scroll to position [0, 0]
